Goal: Task Accomplishment & Management: Use online tool/utility

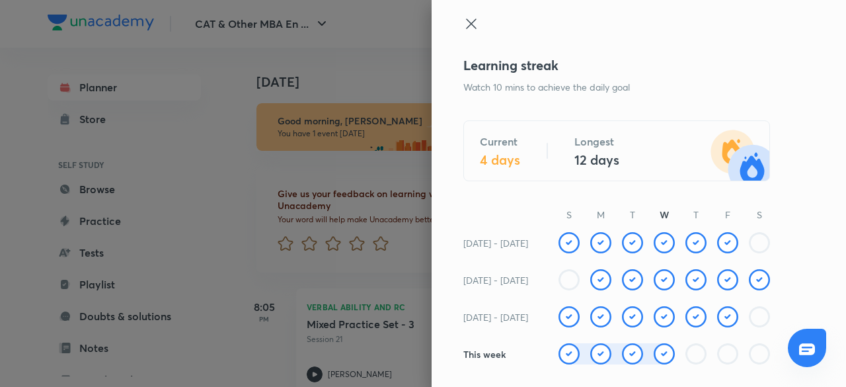
click at [466, 23] on icon at bounding box center [471, 23] width 10 height 10
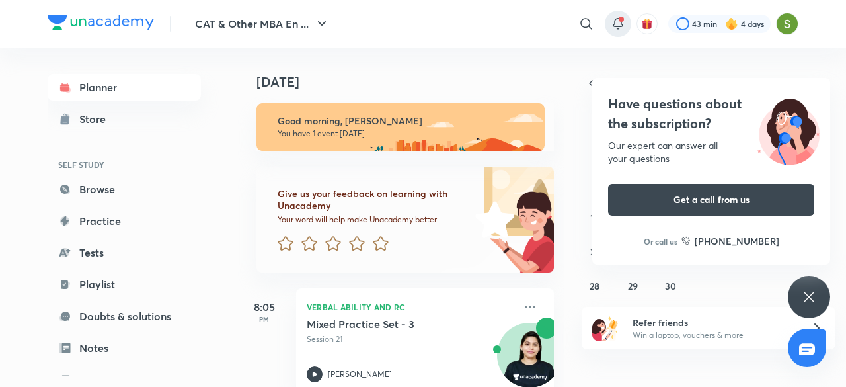
click at [605, 22] on div at bounding box center [618, 24] width 26 height 26
click at [616, 20] on icon at bounding box center [618, 24] width 16 height 16
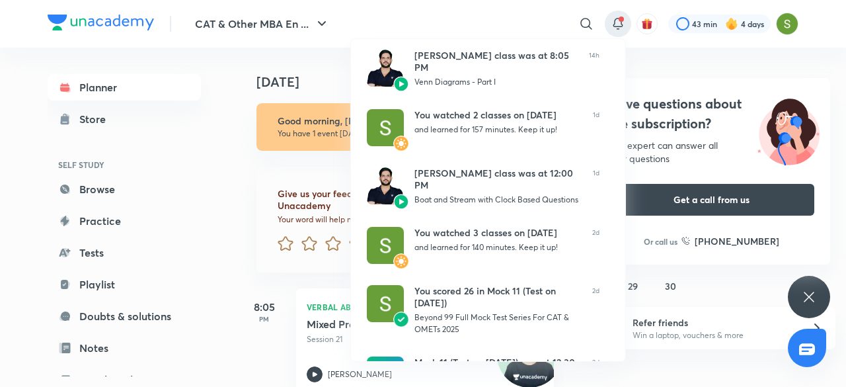
click at [206, 139] on div at bounding box center [423, 193] width 846 height 387
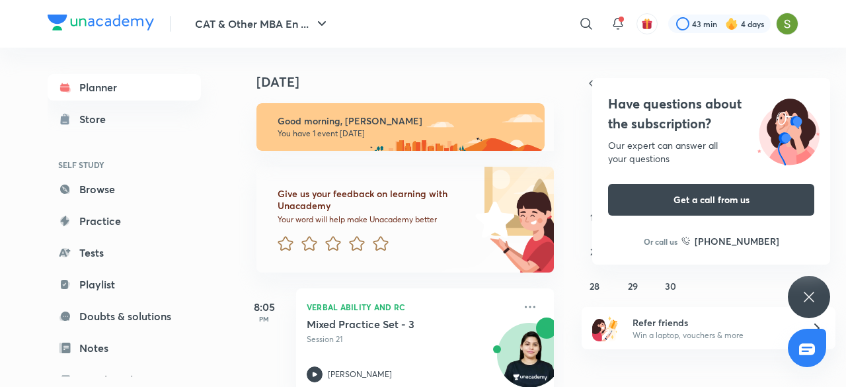
click at [797, 299] on div "Have questions about the subscription? Our expert can answer all your questions…" at bounding box center [809, 297] width 42 height 42
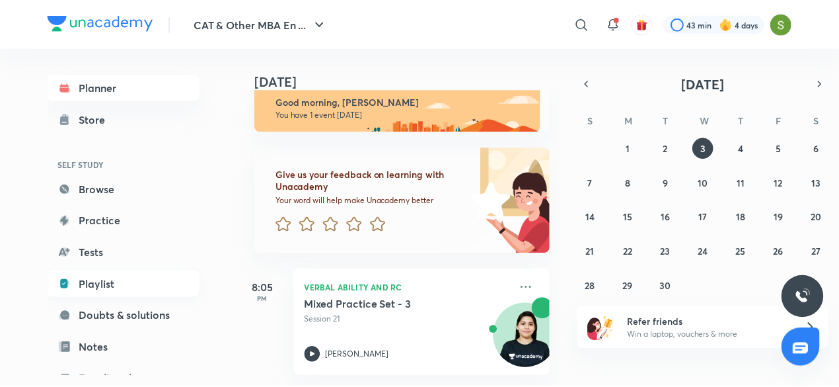
scroll to position [144, 0]
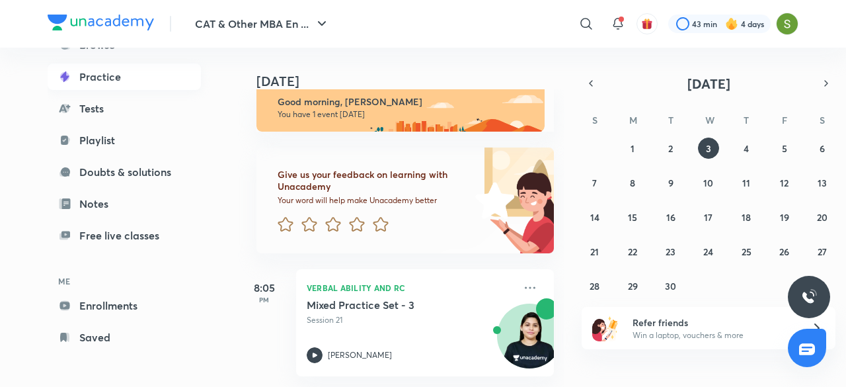
click at [129, 83] on link "Practice" at bounding box center [124, 76] width 153 height 26
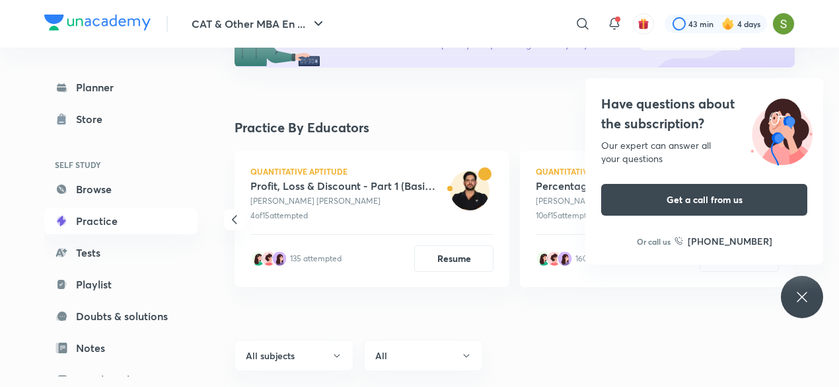
scroll to position [215, 0]
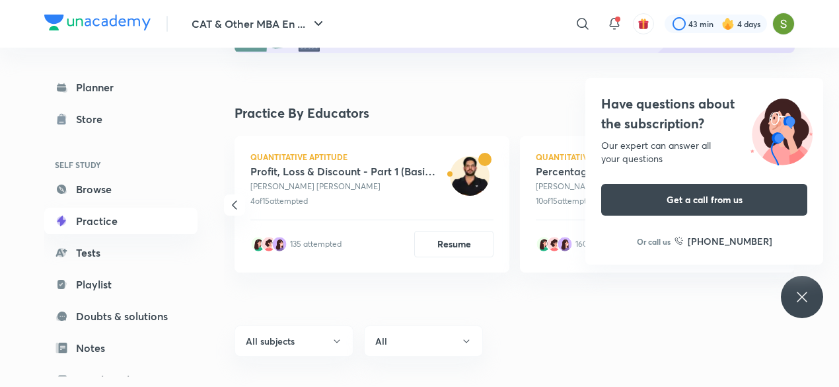
click at [795, 291] on icon at bounding box center [802, 297] width 16 height 16
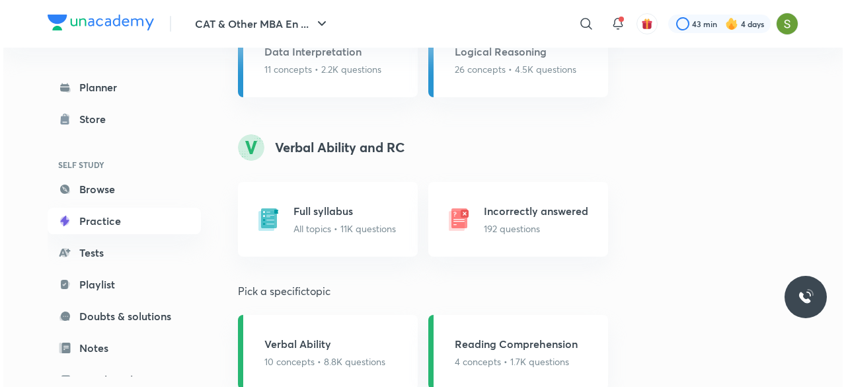
scroll to position [1054, 0]
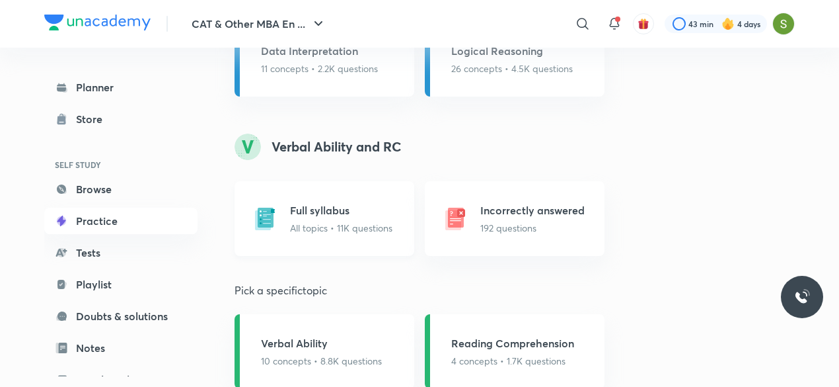
click at [353, 211] on h5 "Full syllabus" at bounding box center [341, 210] width 102 height 16
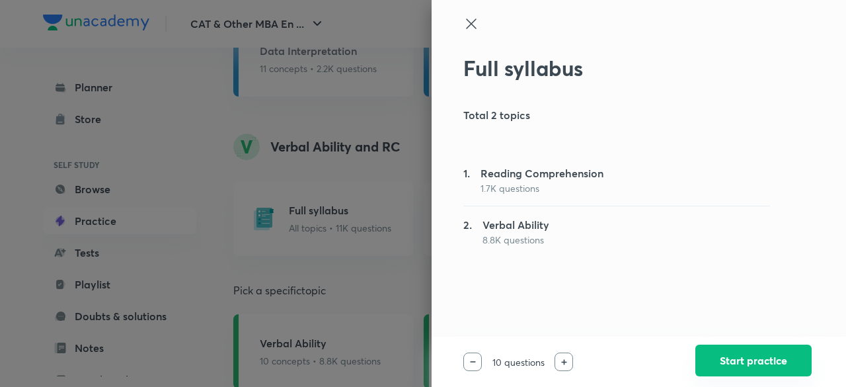
click at [724, 351] on button "Start practice" at bounding box center [753, 360] width 116 height 32
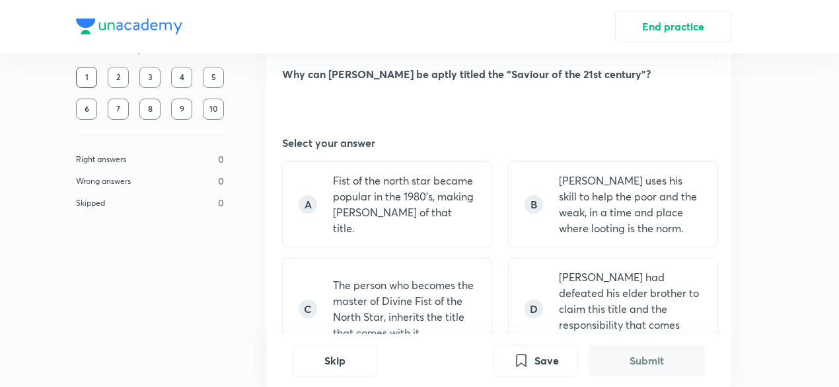
scroll to position [973, 0]
click at [644, 35] on button "End practice" at bounding box center [673, 25] width 116 height 32
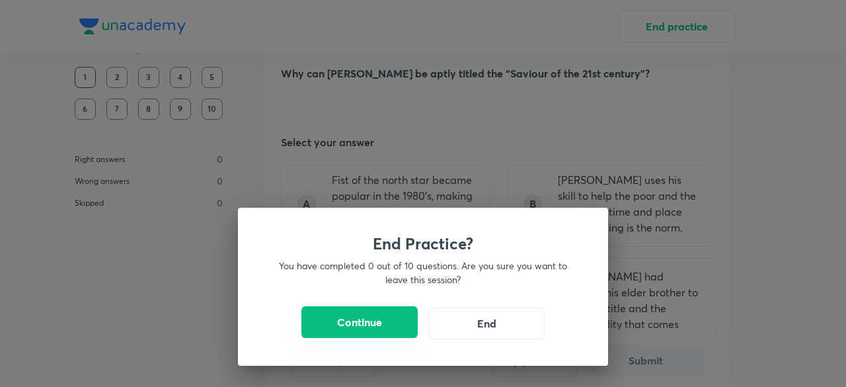
click at [348, 324] on button "Continue" at bounding box center [359, 322] width 116 height 32
